Goal: Check status: Check status

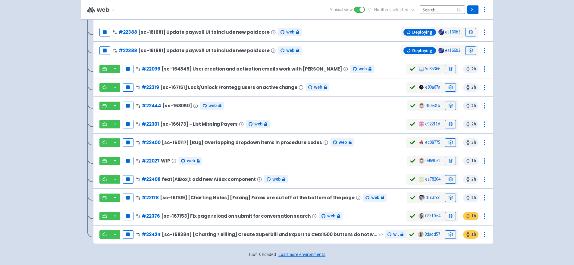
scroll to position [154, 0]
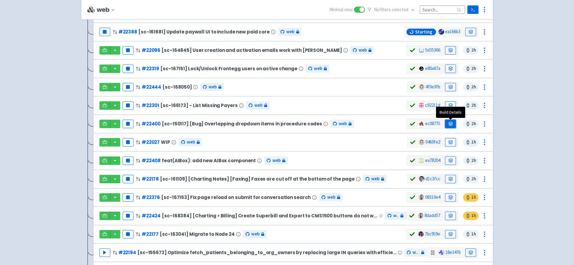
click at [447, 123] on link at bounding box center [450, 124] width 11 height 8
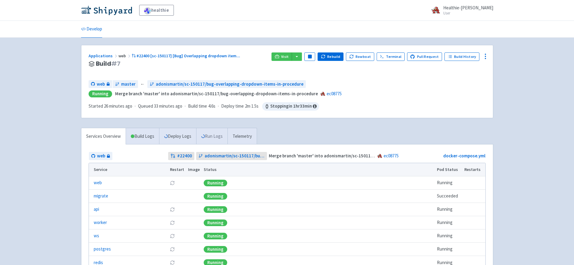
click at [208, 137] on link "Run Logs" at bounding box center [211, 136] width 31 height 17
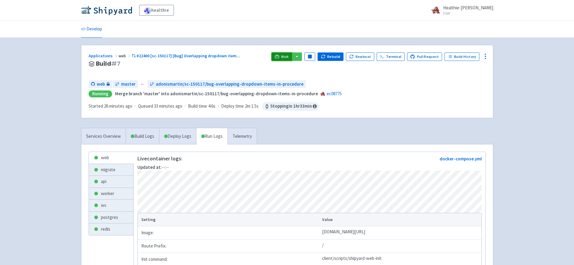
click at [289, 55] on span "Visit" at bounding box center [285, 56] width 8 height 5
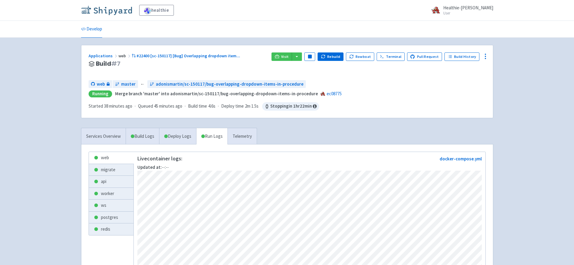
click at [123, 7] on img at bounding box center [106, 10] width 51 height 10
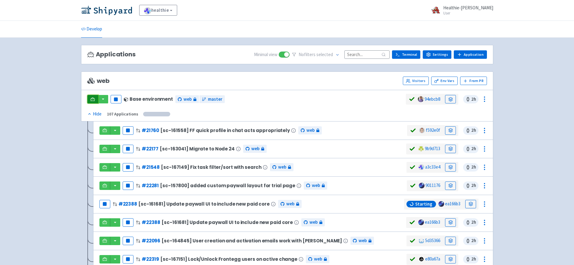
click at [92, 98] on icon at bounding box center [92, 98] width 5 height 3
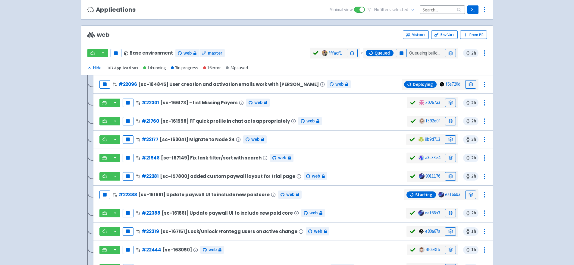
scroll to position [154, 0]
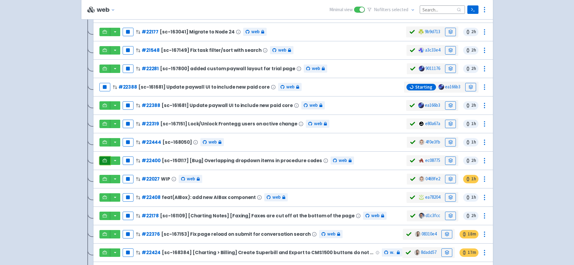
click at [107, 160] on link at bounding box center [104, 160] width 11 height 8
